Goal: Browse casually

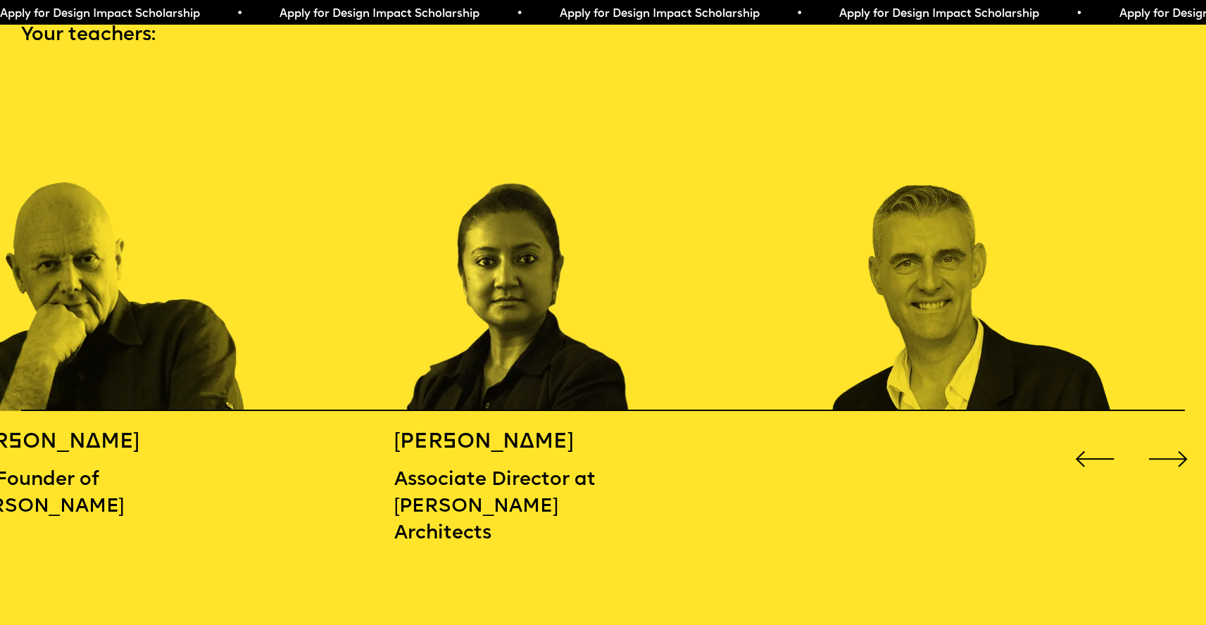
scroll to position [1828, 0]
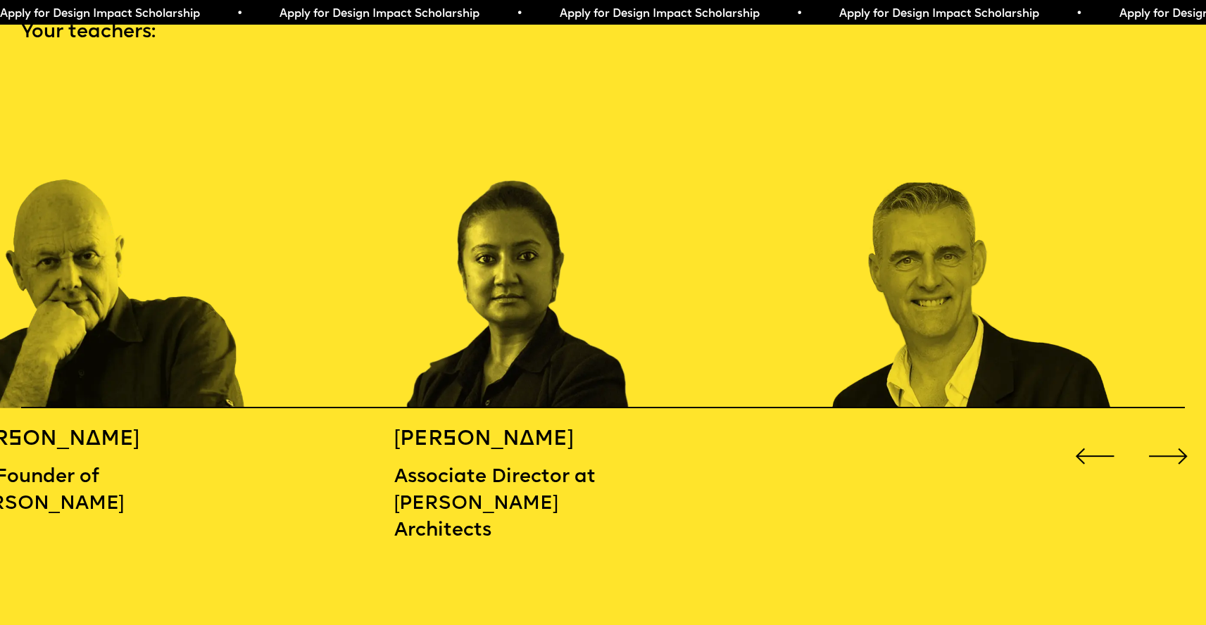
click at [1170, 446] on div "Next slide" at bounding box center [1168, 456] width 49 height 49
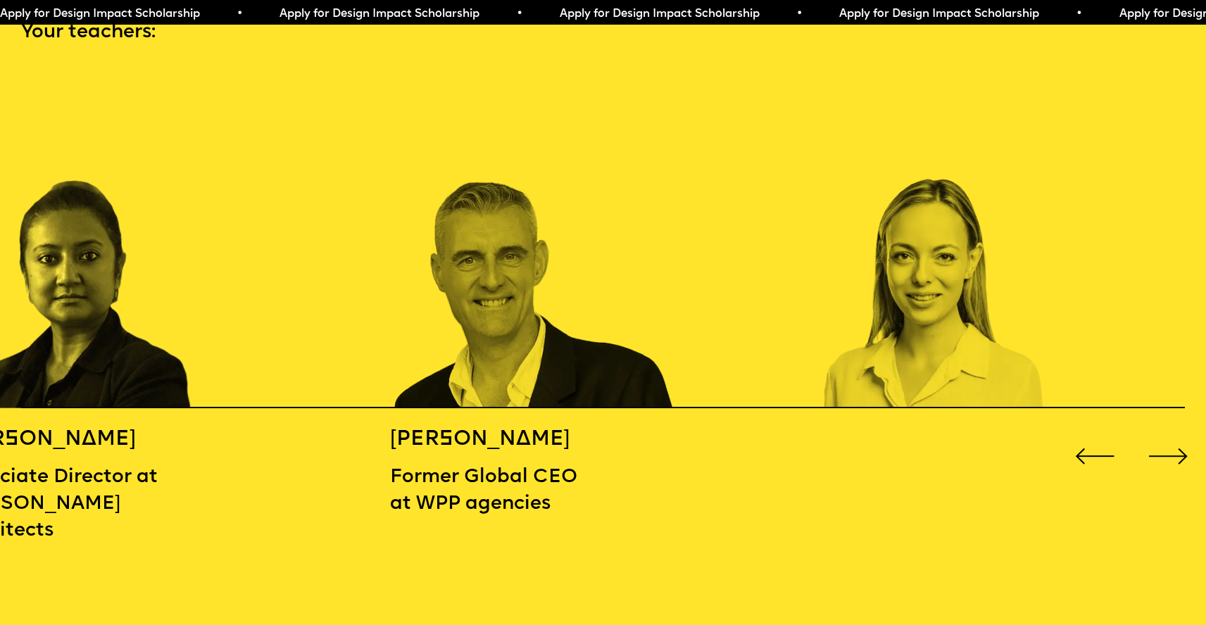
click at [1170, 446] on div "Next slide" at bounding box center [1168, 456] width 49 height 49
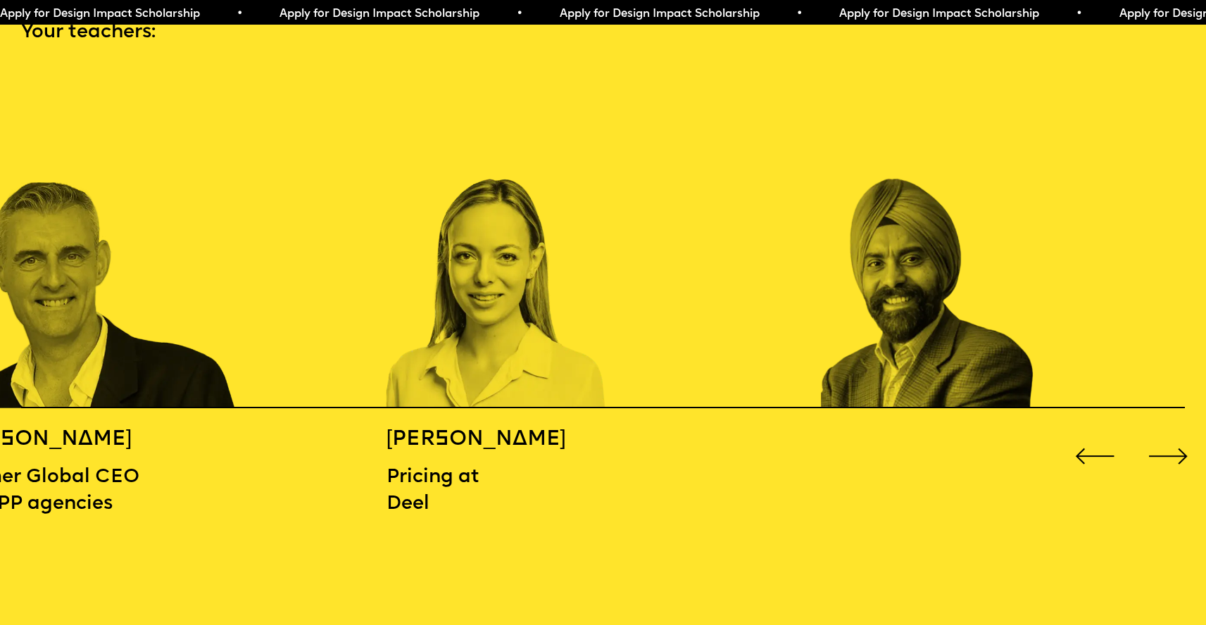
click at [1170, 446] on div "Next slide" at bounding box center [1168, 456] width 49 height 49
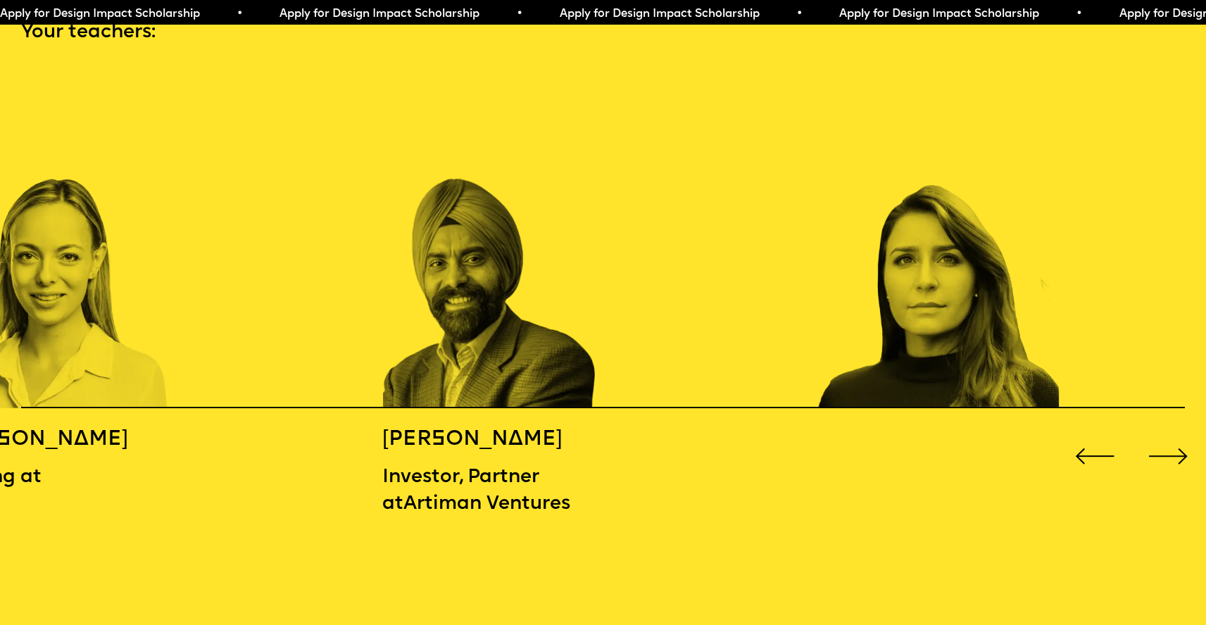
click at [1170, 446] on div "Next slide" at bounding box center [1168, 456] width 49 height 49
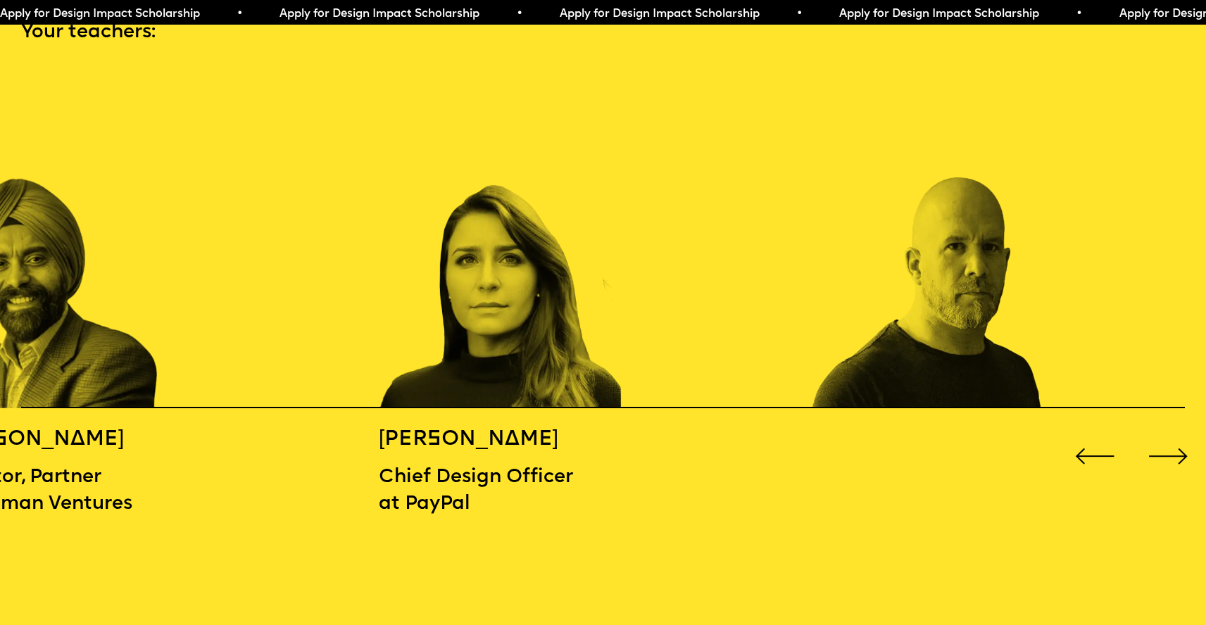
click at [1170, 446] on div "Next slide" at bounding box center [1168, 456] width 49 height 49
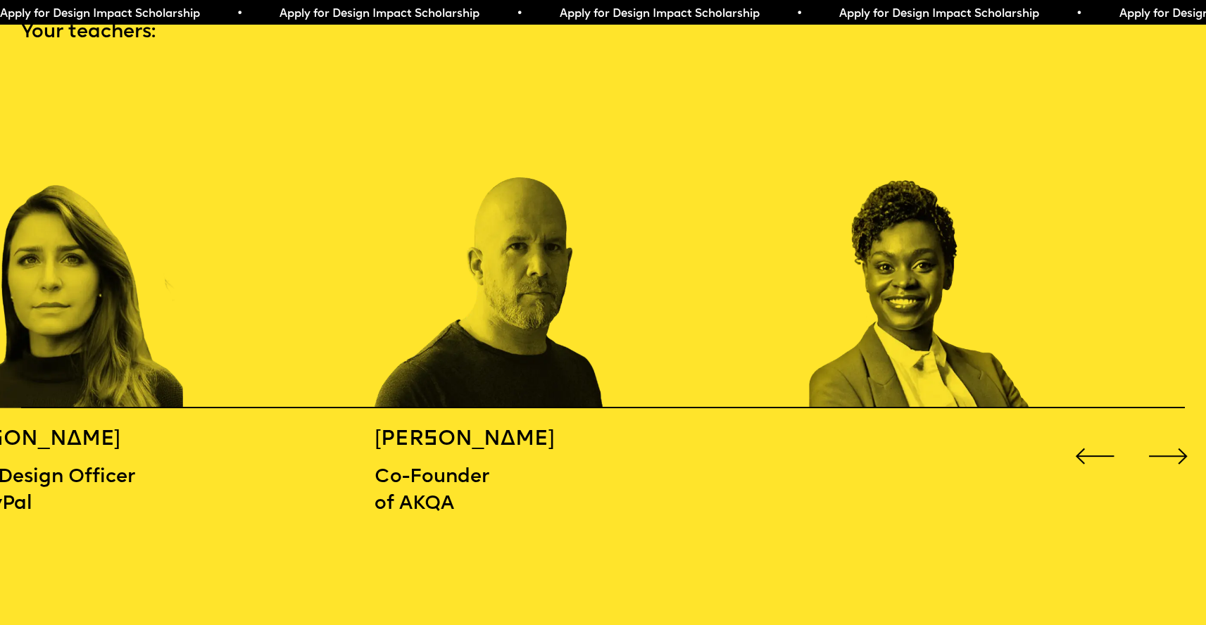
click at [1170, 446] on div "Next slide" at bounding box center [1168, 456] width 49 height 49
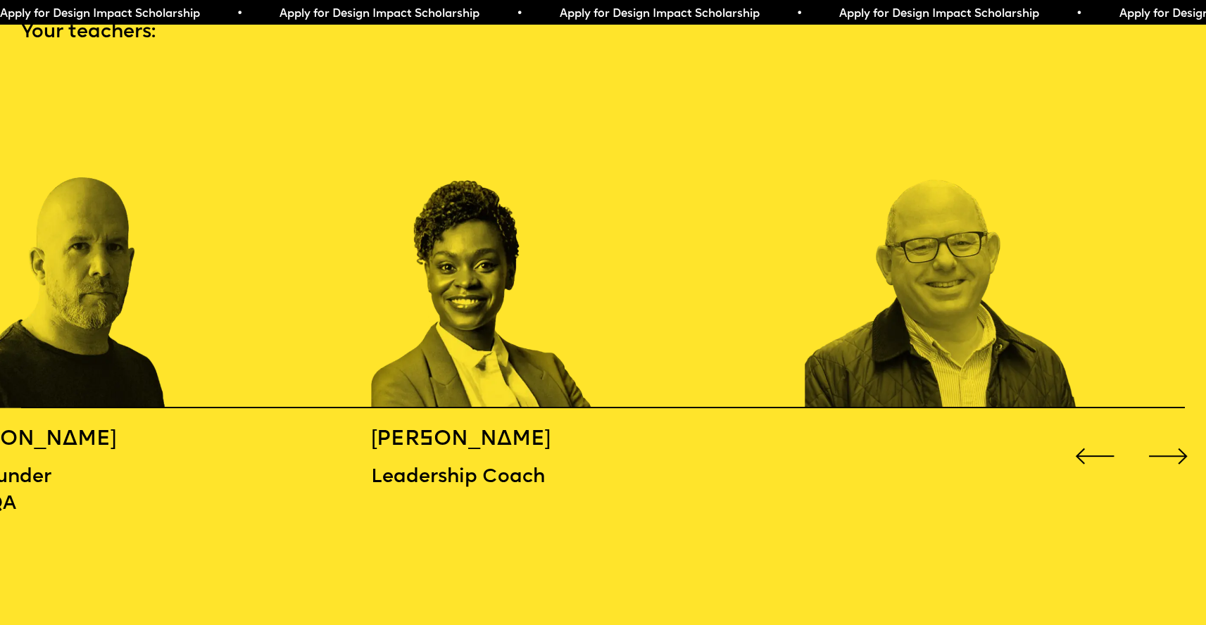
click at [1170, 446] on div "Next slide" at bounding box center [1168, 456] width 49 height 49
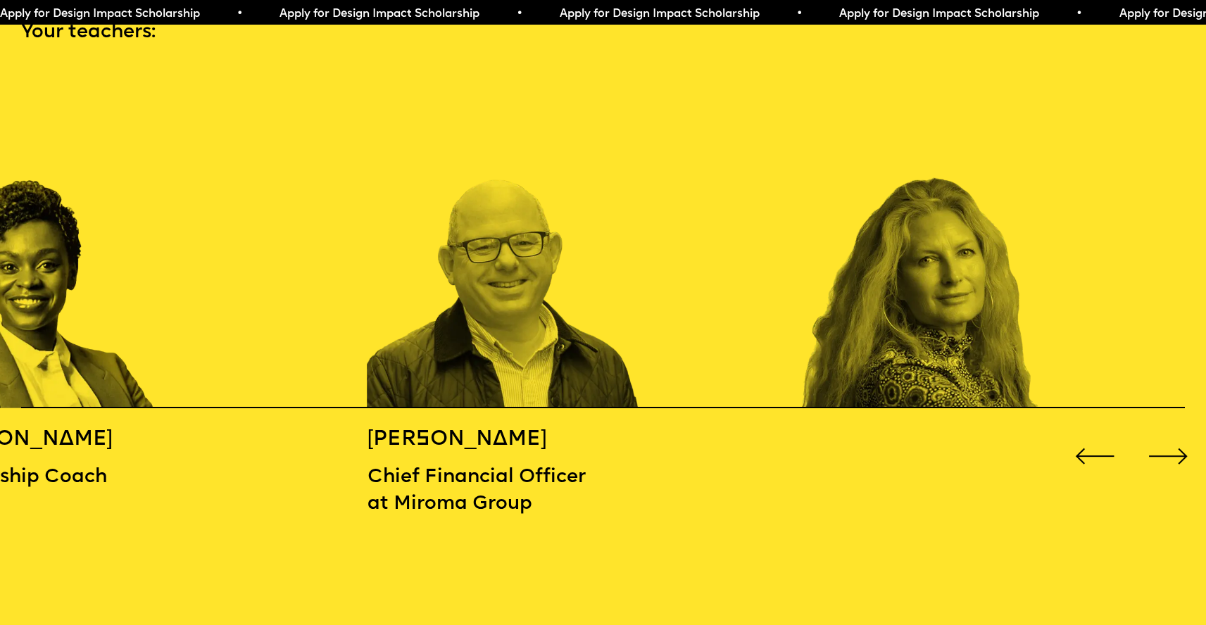
click at [1170, 446] on div "Next slide" at bounding box center [1168, 456] width 49 height 49
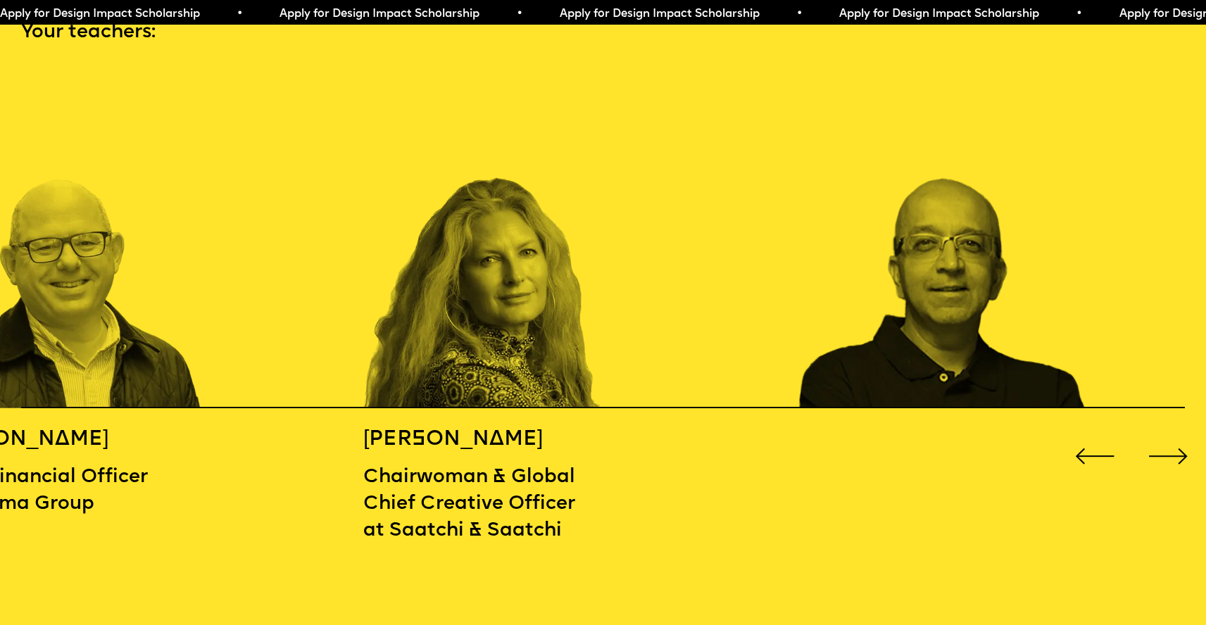
click at [1170, 446] on div "Next slide" at bounding box center [1168, 456] width 49 height 49
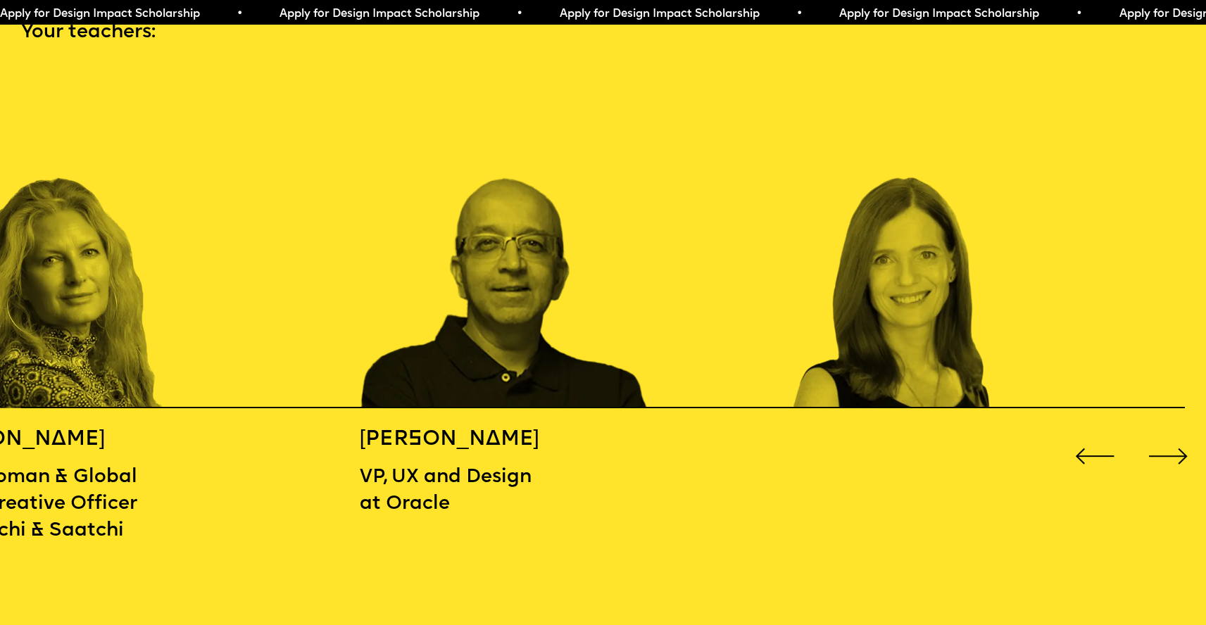
click at [1170, 446] on div "Next slide" at bounding box center [1168, 456] width 49 height 49
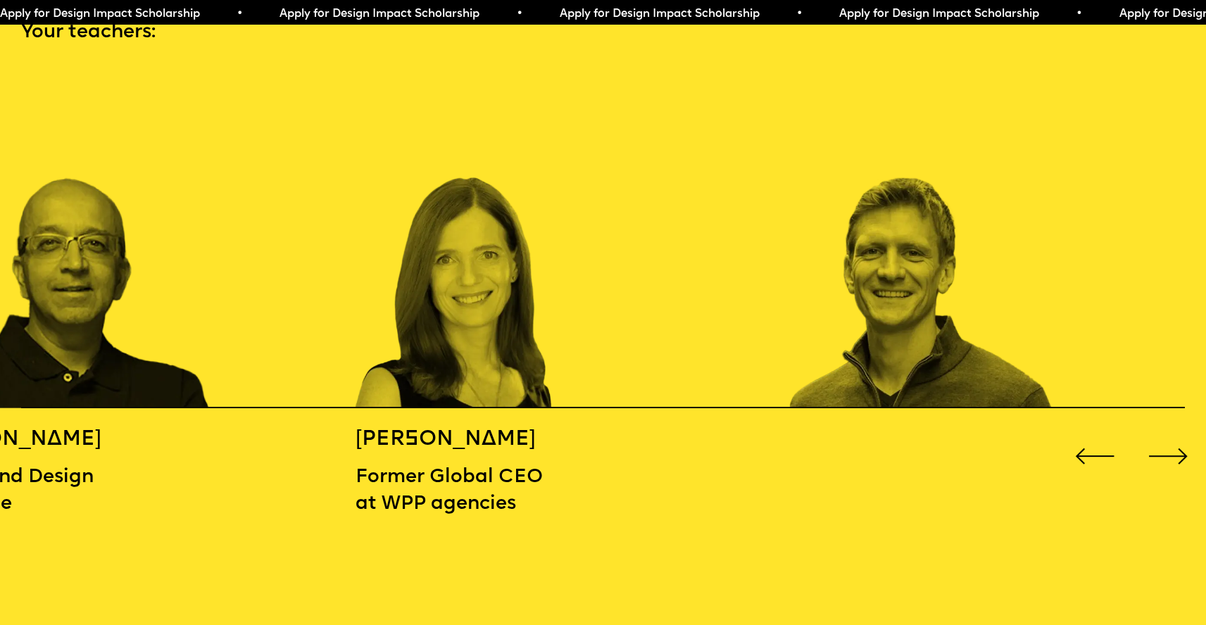
click at [1170, 446] on div "Next slide" at bounding box center [1168, 456] width 49 height 49
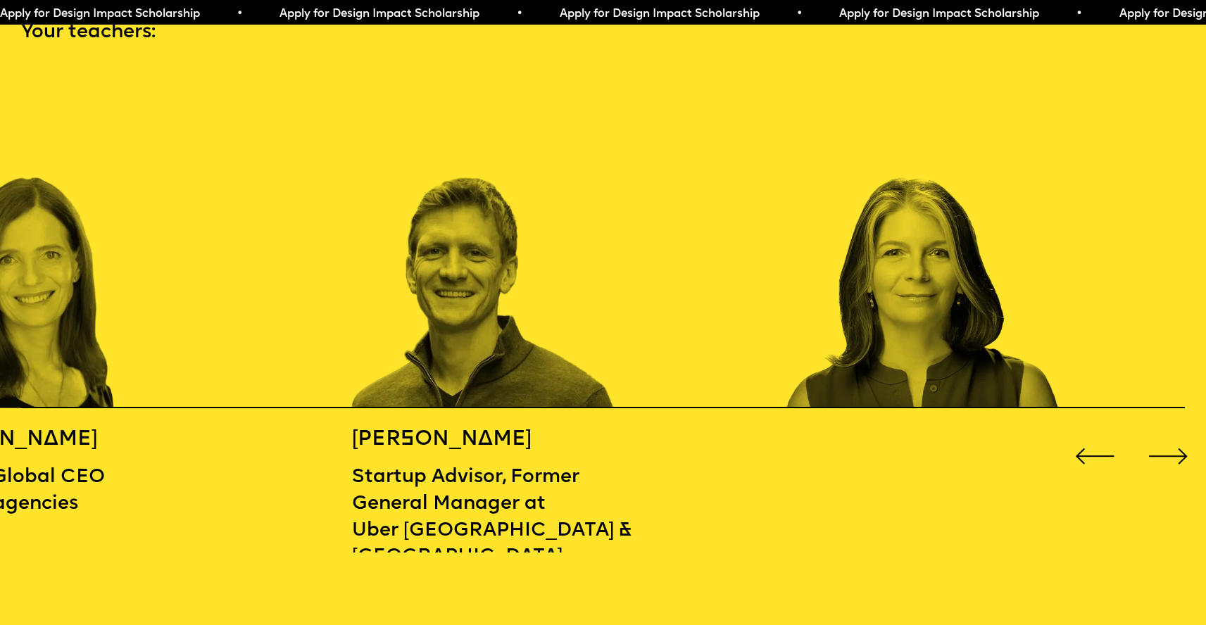
click at [1170, 446] on div "Next slide" at bounding box center [1168, 456] width 49 height 49
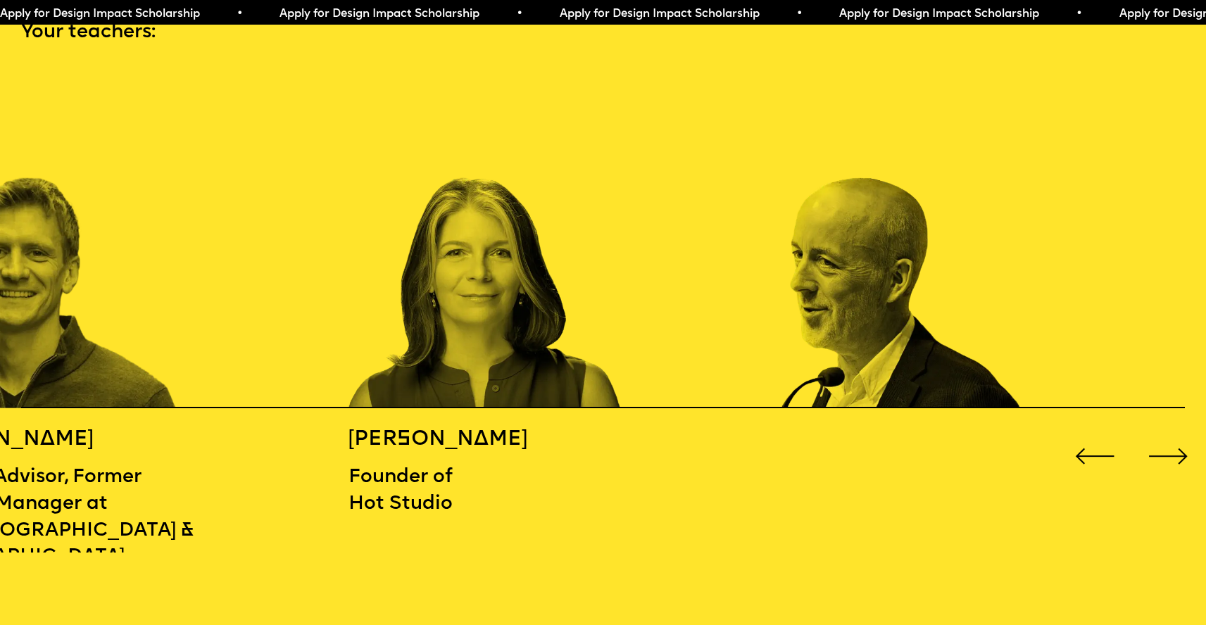
click at [1170, 446] on div "Next slide" at bounding box center [1168, 456] width 49 height 49
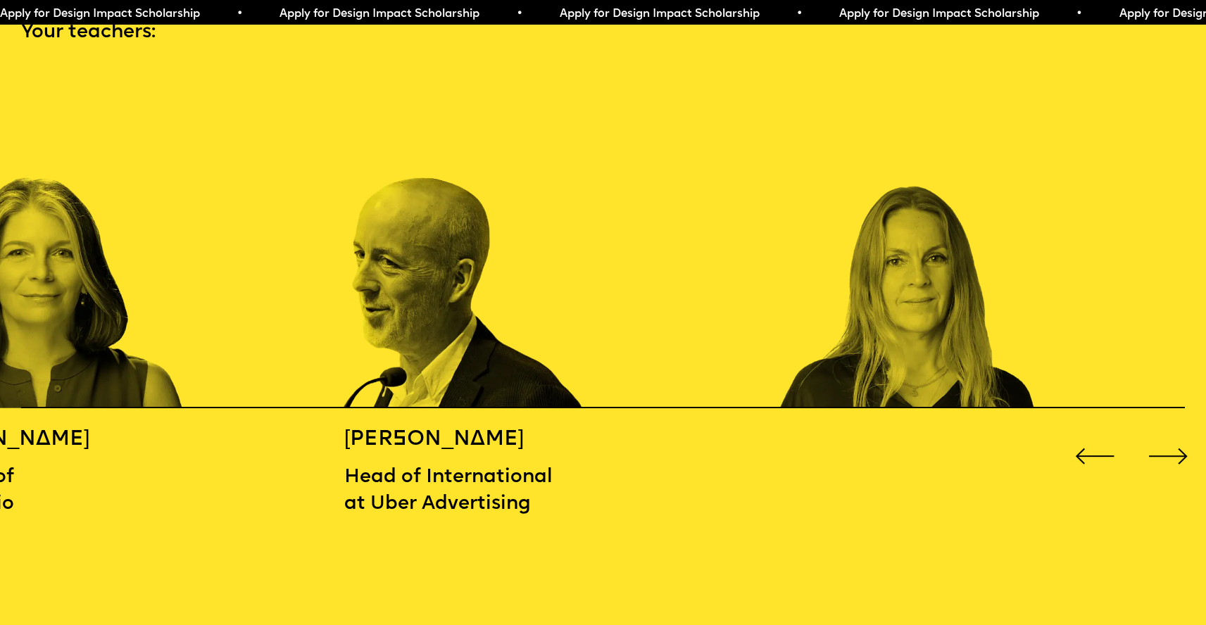
click at [1170, 446] on div "Next slide" at bounding box center [1168, 456] width 49 height 49
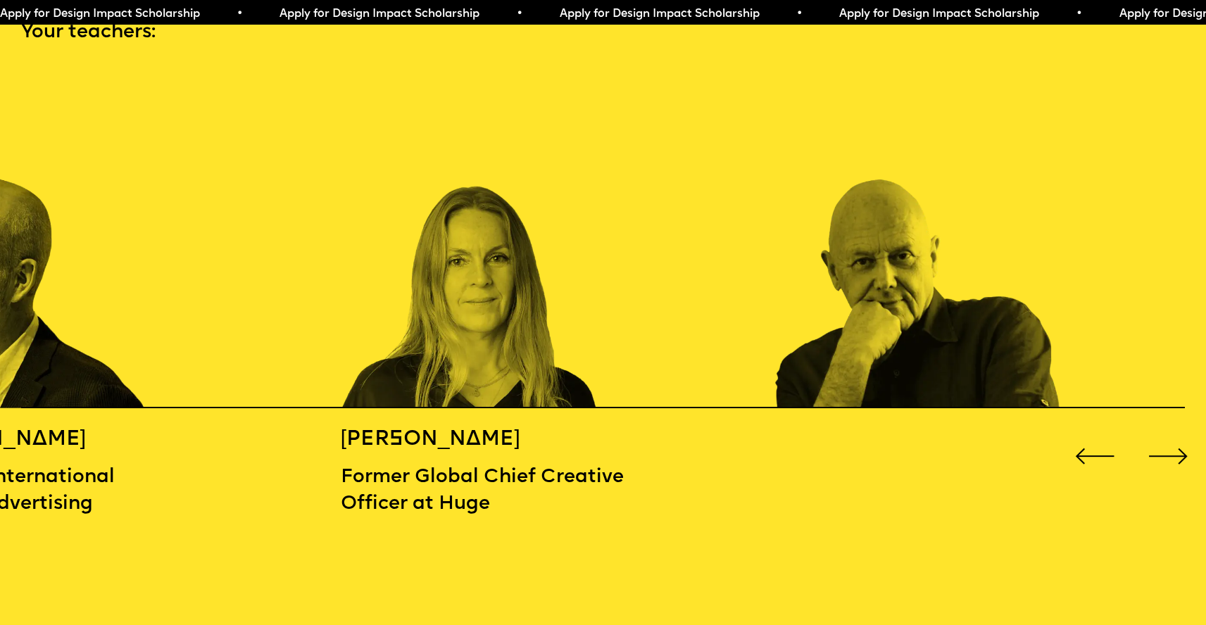
click at [1170, 446] on div "Next slide" at bounding box center [1168, 456] width 49 height 49
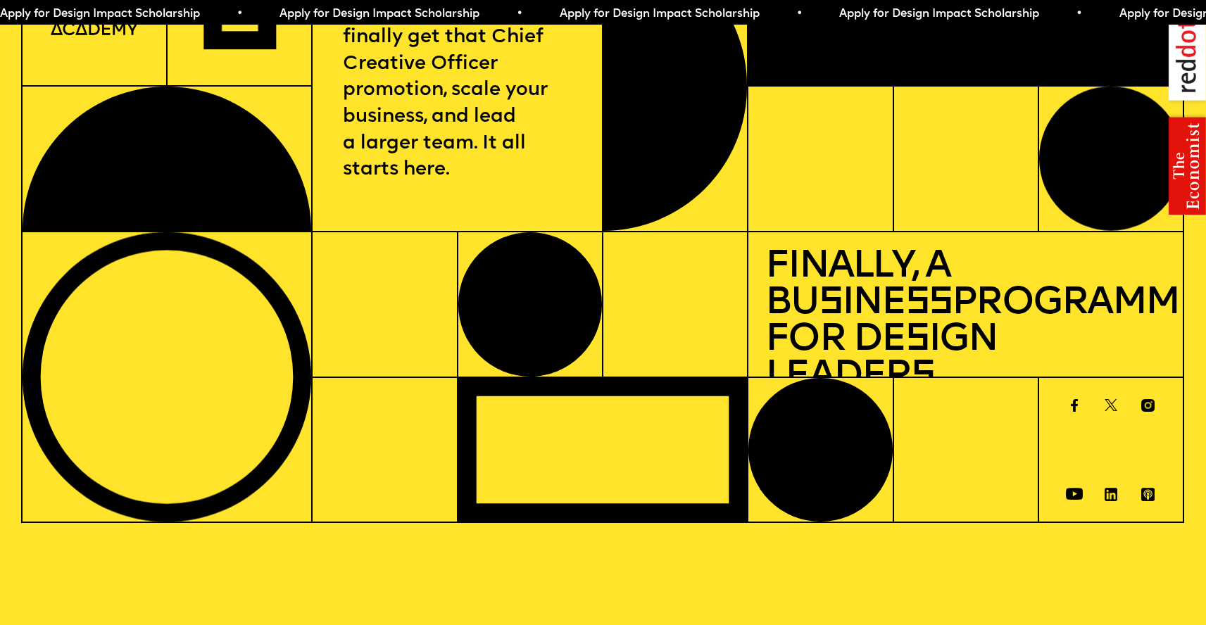
scroll to position [0, 0]
